Goal: Information Seeking & Learning: Find specific fact

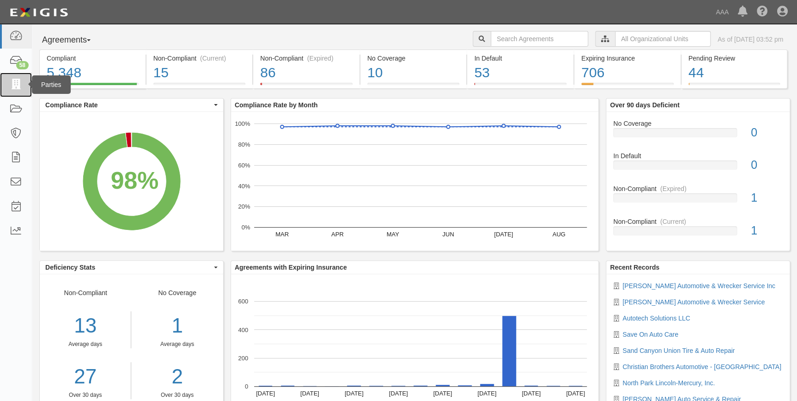
drag, startPoint x: 0, startPoint y: 0, endPoint x: 16, endPoint y: 82, distance: 83.8
click at [16, 82] on icon at bounding box center [15, 84] width 13 height 11
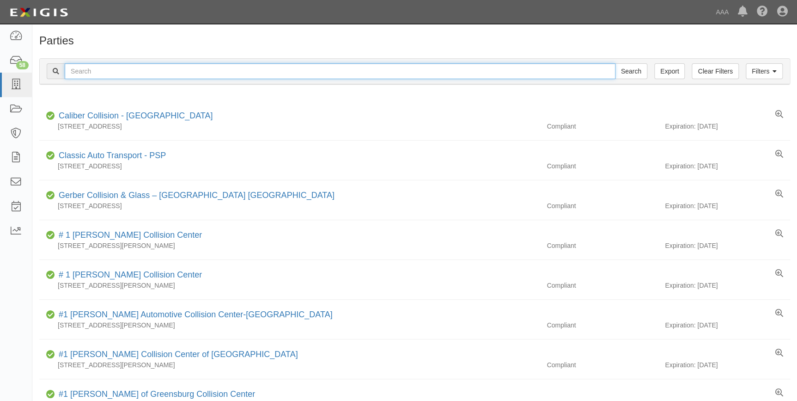
click at [135, 66] on input "text" at bounding box center [340, 71] width 551 height 16
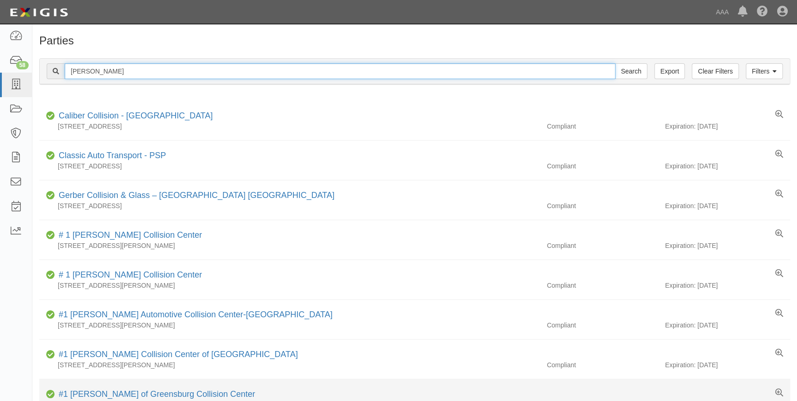
type input "blake utter"
click at [615, 63] on input "Search" at bounding box center [631, 71] width 32 height 16
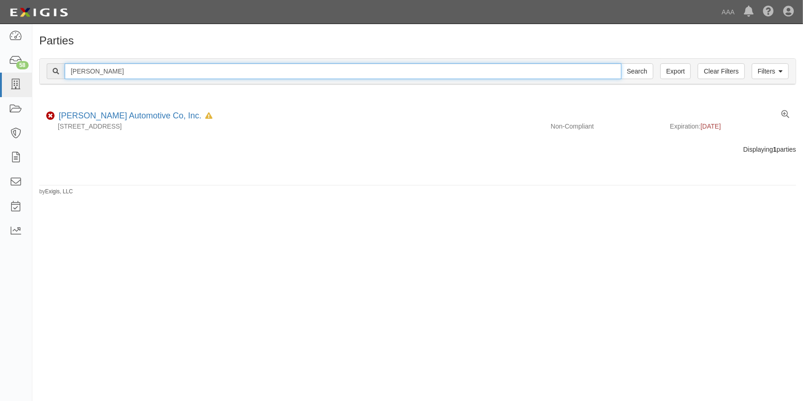
drag, startPoint x: 108, startPoint y: 72, endPoint x: 44, endPoint y: 74, distance: 64.3
click at [44, 74] on div "Filters Clear Filters Export blake utter Search Filters" at bounding box center [418, 71] width 756 height 25
type input "bob utter"
click at [621, 63] on input "Search" at bounding box center [637, 71] width 32 height 16
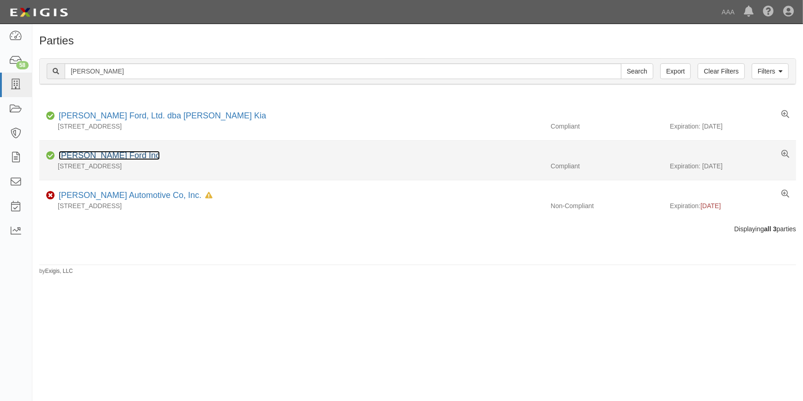
click at [107, 157] on link "Bob Utter Ford Inc" at bounding box center [109, 155] width 101 height 9
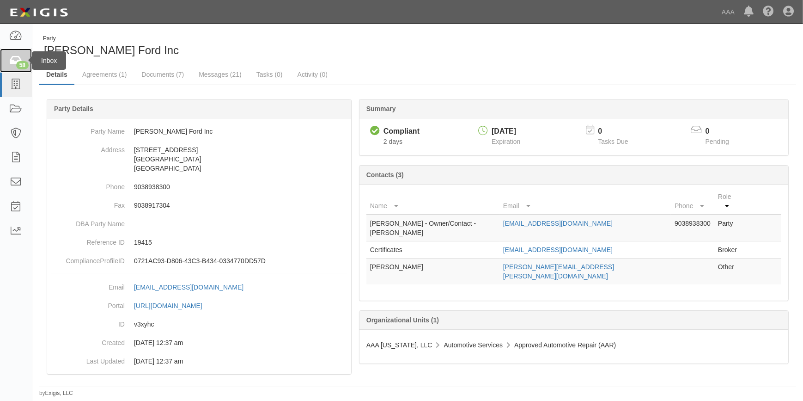
click at [12, 58] on icon at bounding box center [15, 60] width 13 height 11
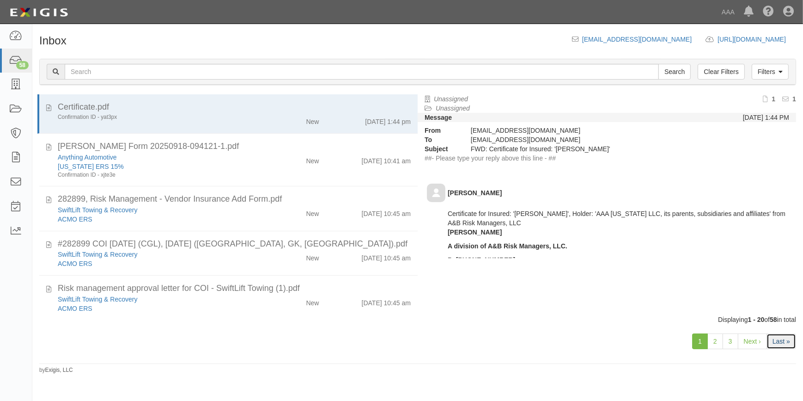
click at [794, 342] on link "Last »" at bounding box center [782, 341] width 30 height 16
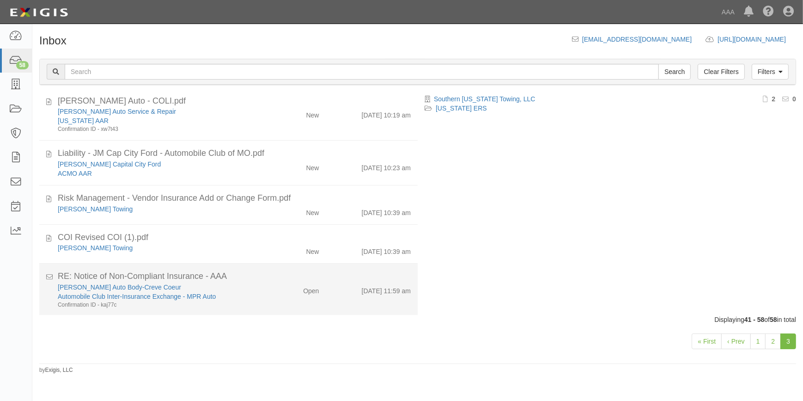
scroll to position [142, 0]
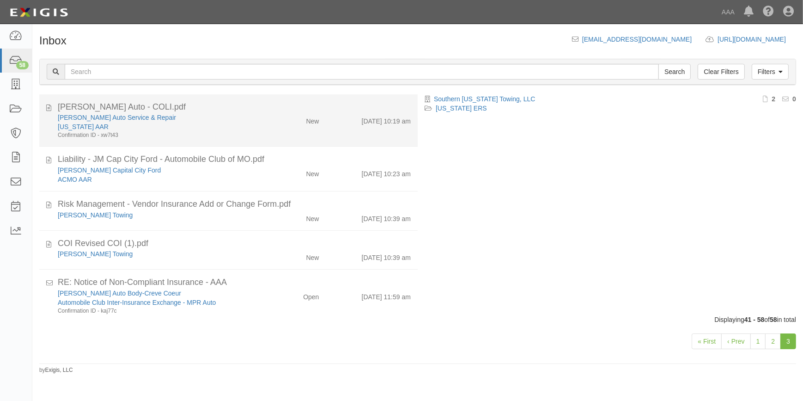
click at [174, 138] on div "Confirmation ID - xw7t43" at bounding box center [158, 135] width 200 height 8
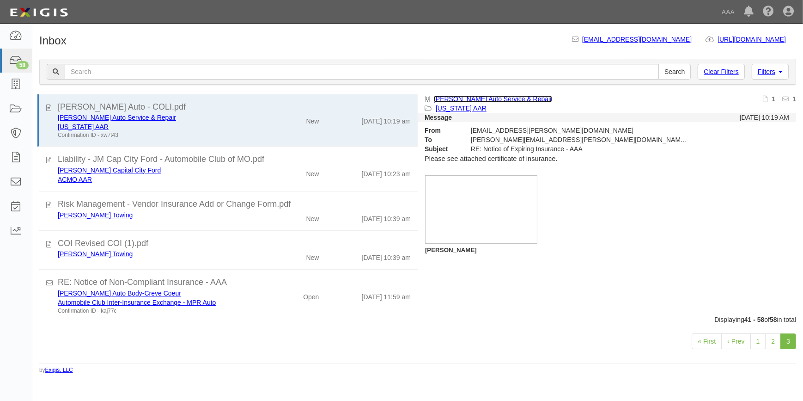
click at [479, 97] on link "Mitchel's Auto Service & Repair" at bounding box center [493, 98] width 118 height 7
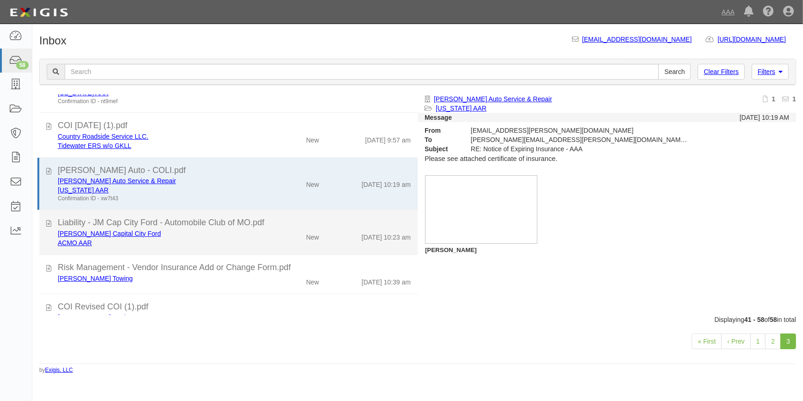
scroll to position [0, 0]
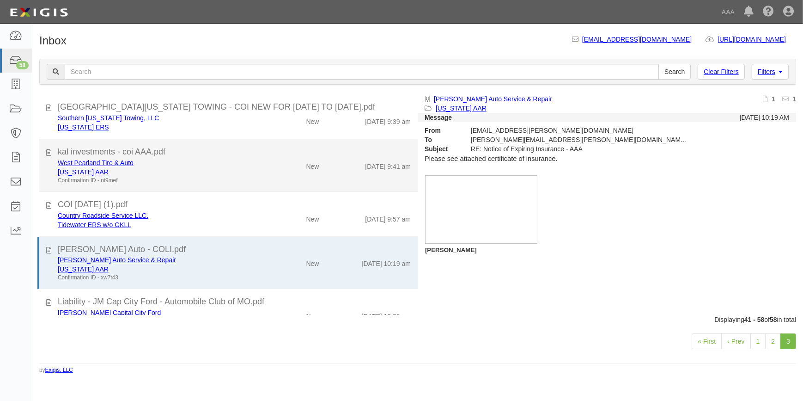
click at [242, 168] on div "[US_STATE] AAR" at bounding box center [158, 171] width 200 height 9
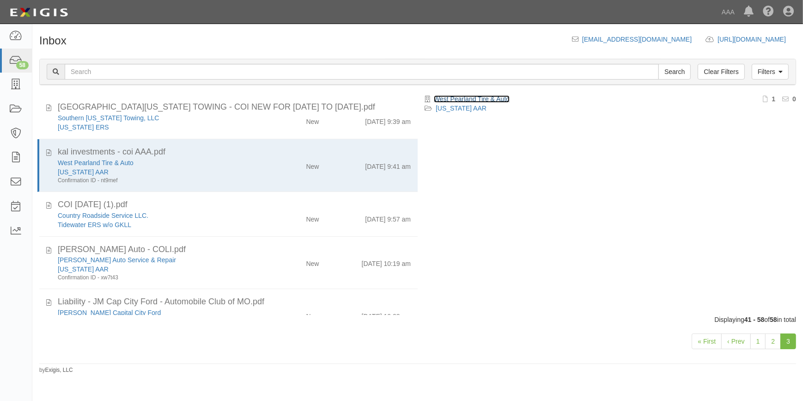
click at [471, 99] on link "West Pearland Tire & Auto" at bounding box center [472, 98] width 76 height 7
click at [774, 337] on link "2" at bounding box center [773, 341] width 16 height 16
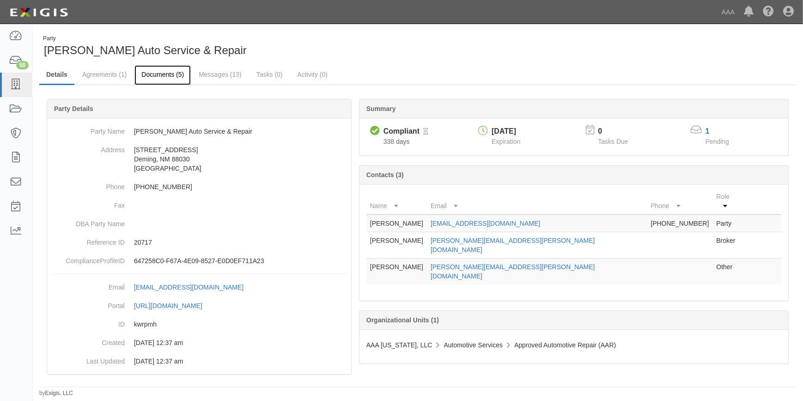
click at [157, 77] on link "Documents (5)" at bounding box center [162, 75] width 56 height 20
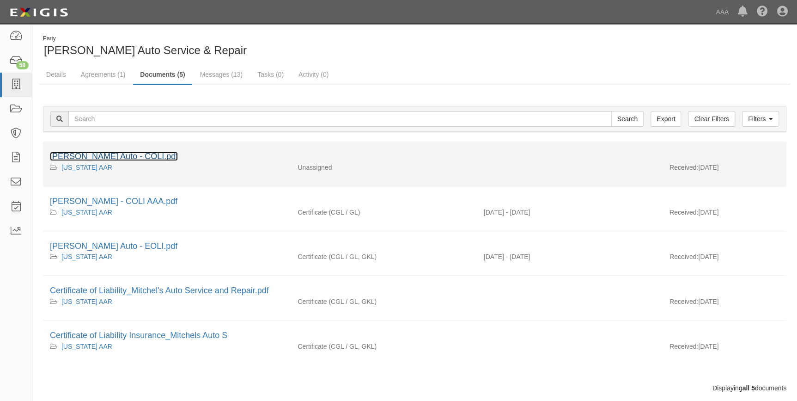
click at [120, 153] on link "[PERSON_NAME] Auto - COLI.pdf" at bounding box center [114, 156] width 128 height 9
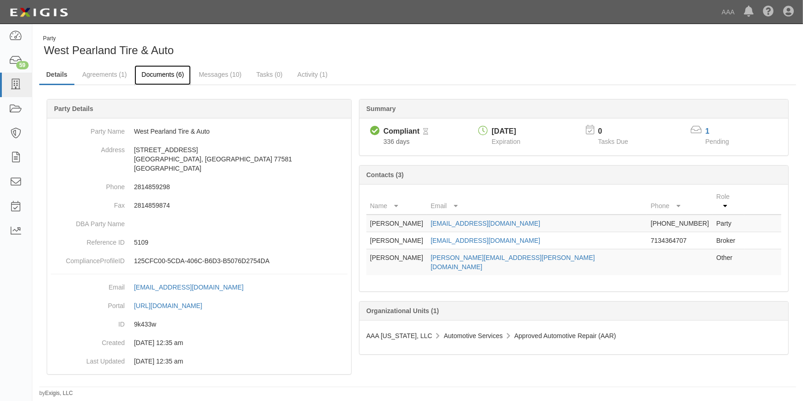
click at [165, 76] on link "Documents (6)" at bounding box center [162, 75] width 56 height 20
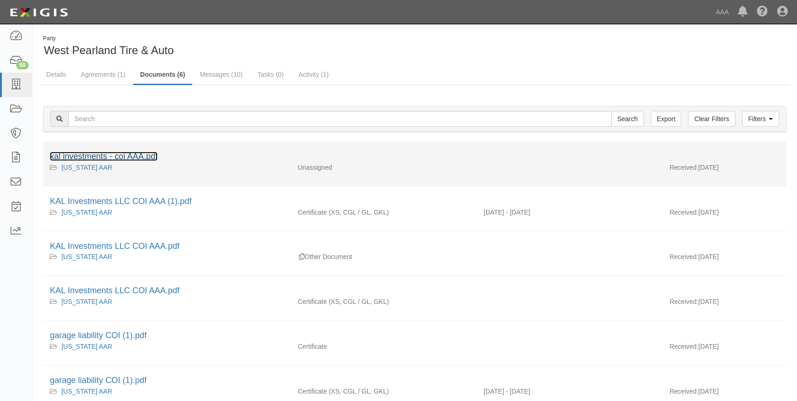
click at [148, 156] on link "kal investments - coi AAA.pdf" at bounding box center [104, 156] width 108 height 9
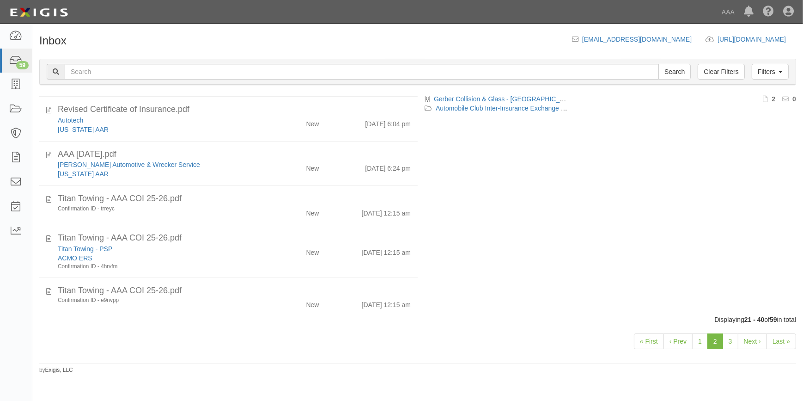
scroll to position [518, 0]
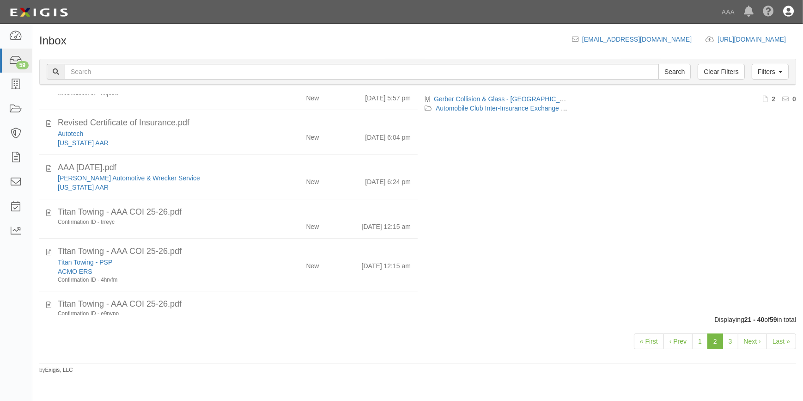
click at [793, 9] on icon at bounding box center [788, 11] width 11 height 11
click at [758, 50] on link "Sign Out" at bounding box center [761, 54] width 73 height 18
